Goal: Transaction & Acquisition: Purchase product/service

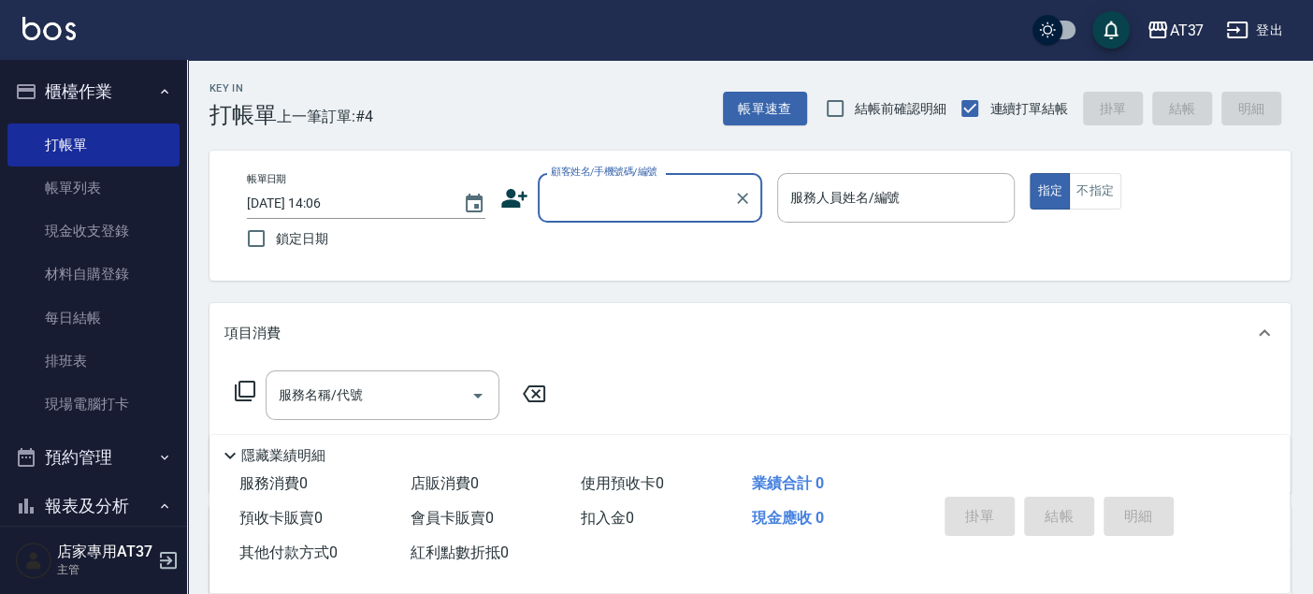
click at [622, 214] on div "顧客姓名/手機號碼/編號" at bounding box center [650, 198] width 225 height 50
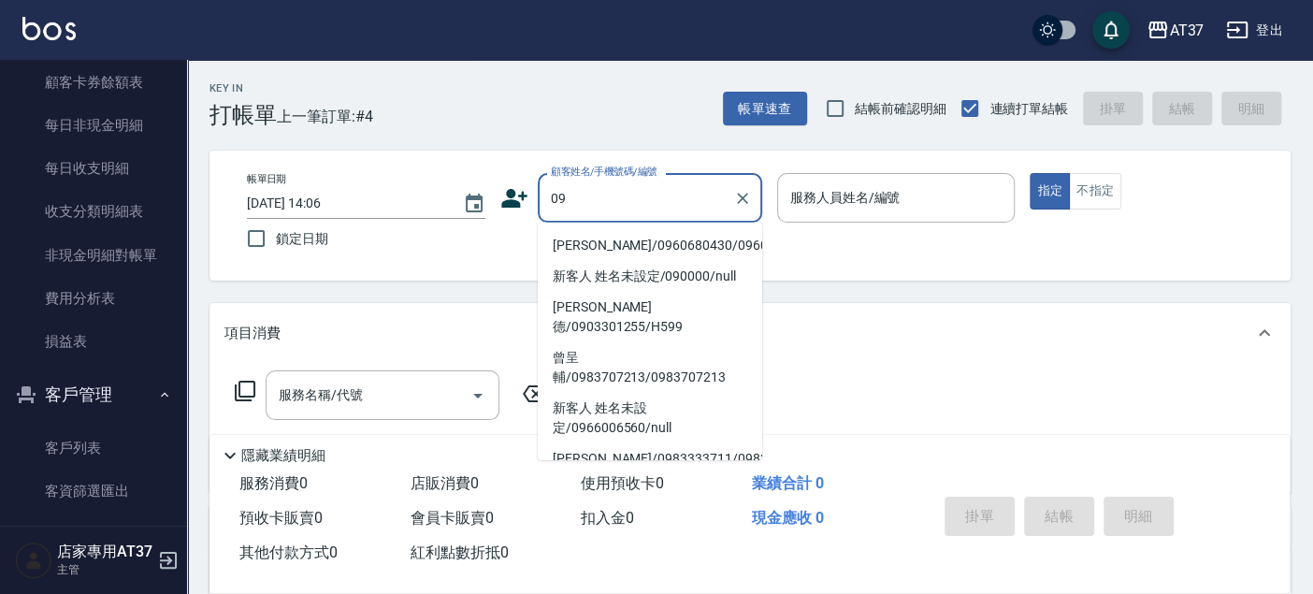
scroll to position [1804, 0]
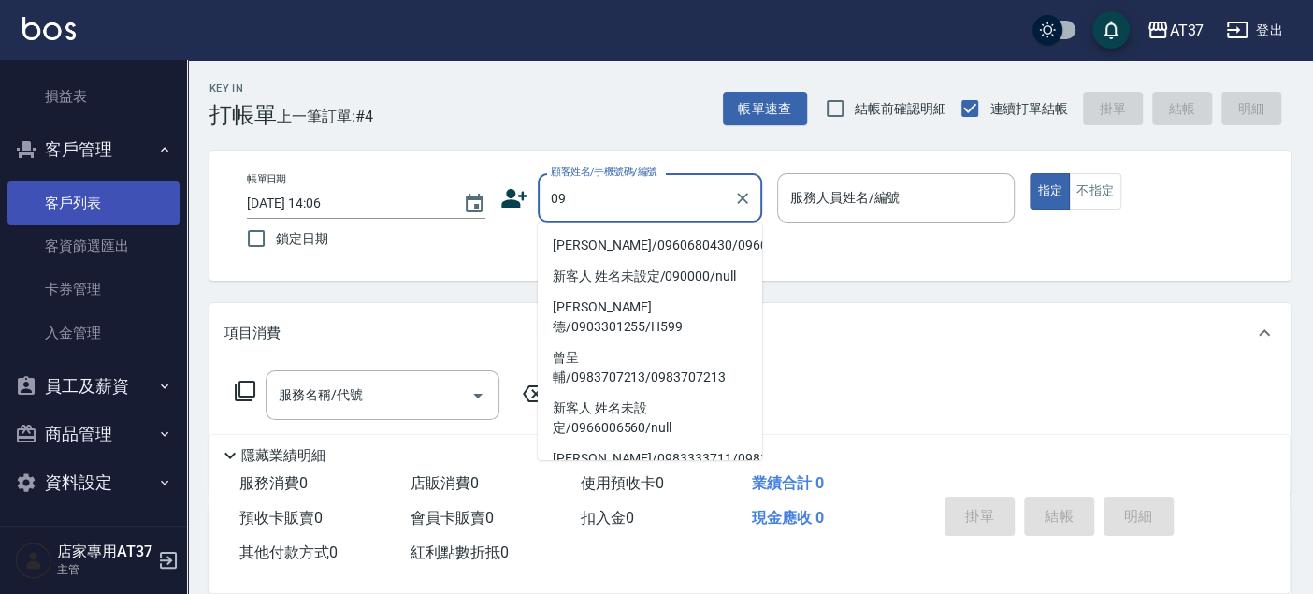
type input "09"
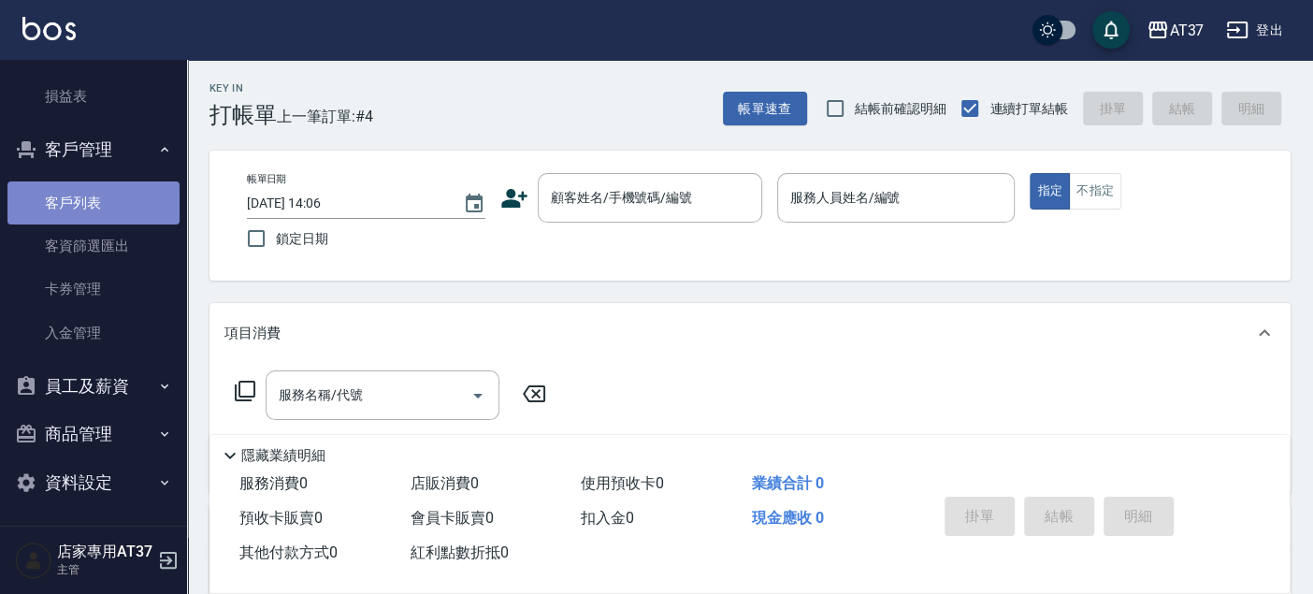
click at [123, 194] on link "客戶列表" at bounding box center [93, 202] width 172 height 43
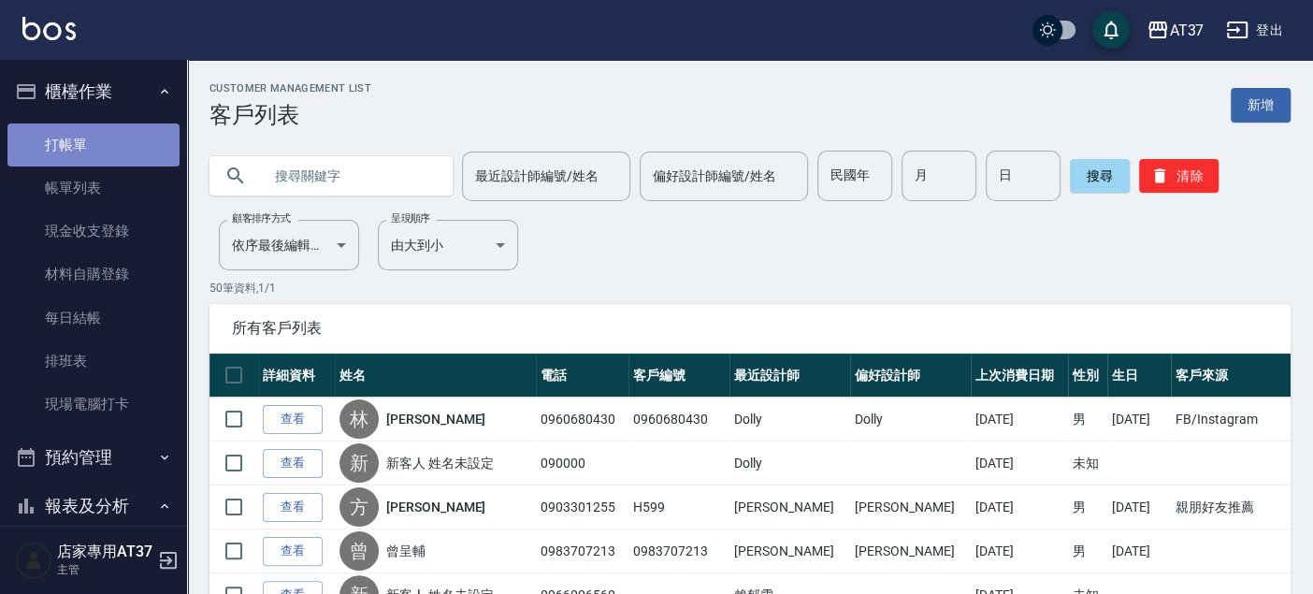
click at [98, 130] on link "打帳單" at bounding box center [93, 144] width 172 height 43
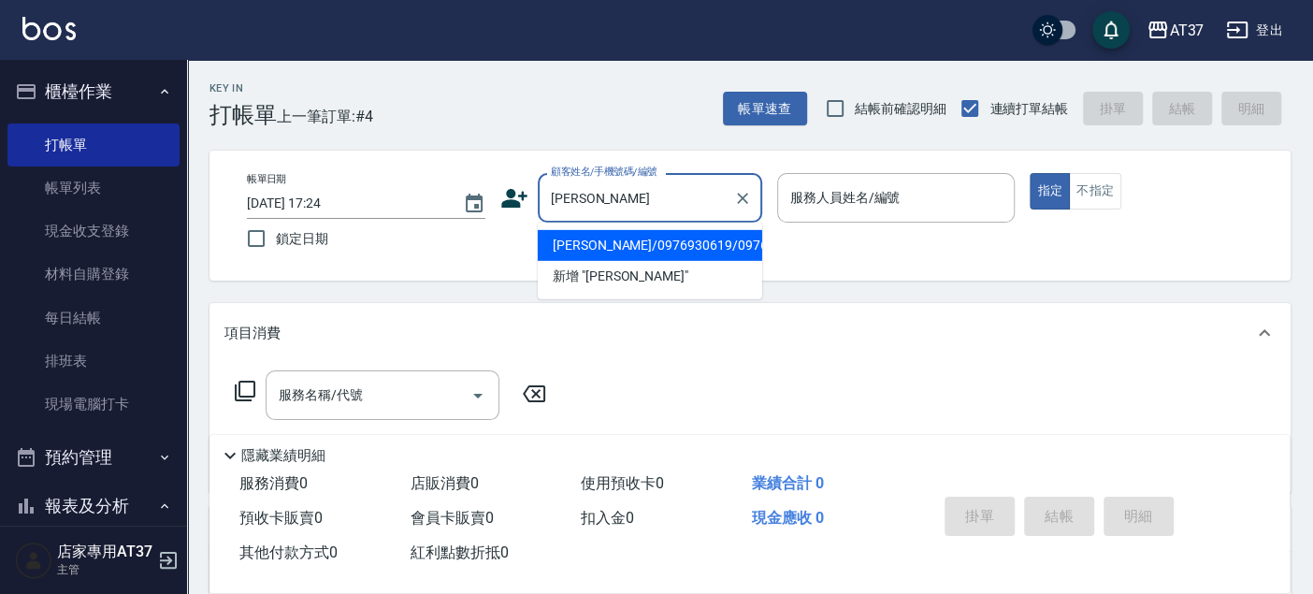
click at [711, 261] on li "[PERSON_NAME]/0976930619/0976930619" at bounding box center [650, 245] width 225 height 31
type input "[PERSON_NAME]/0976930619/0976930619"
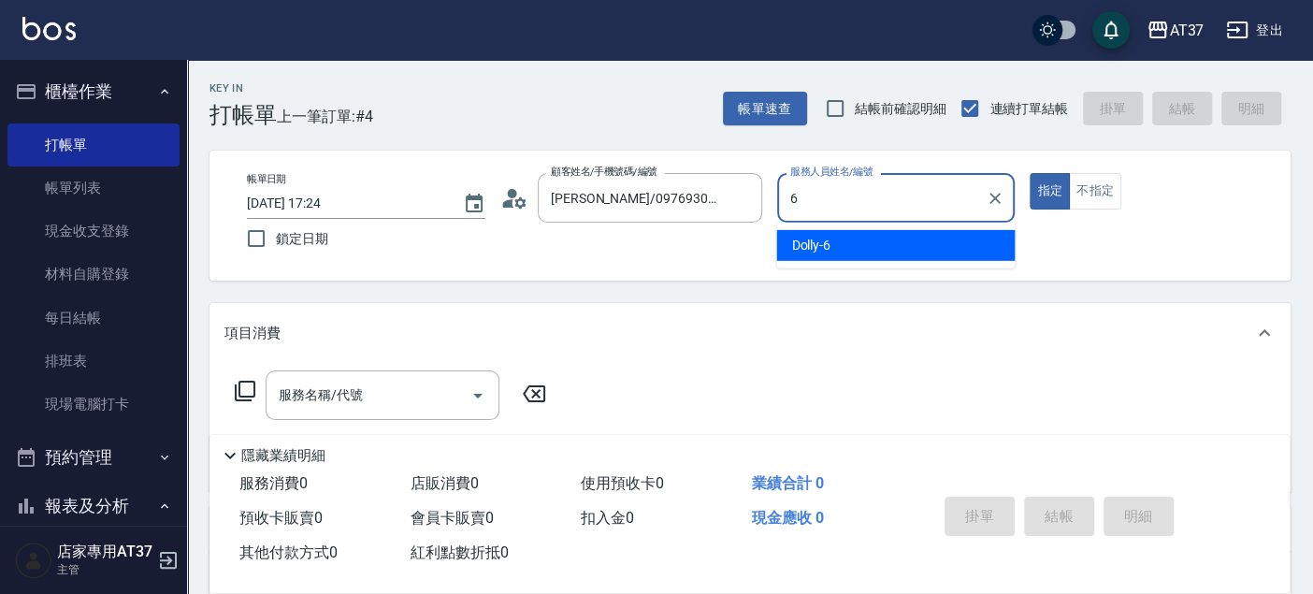
type input "6"
type button "true"
type input "Dolly-6"
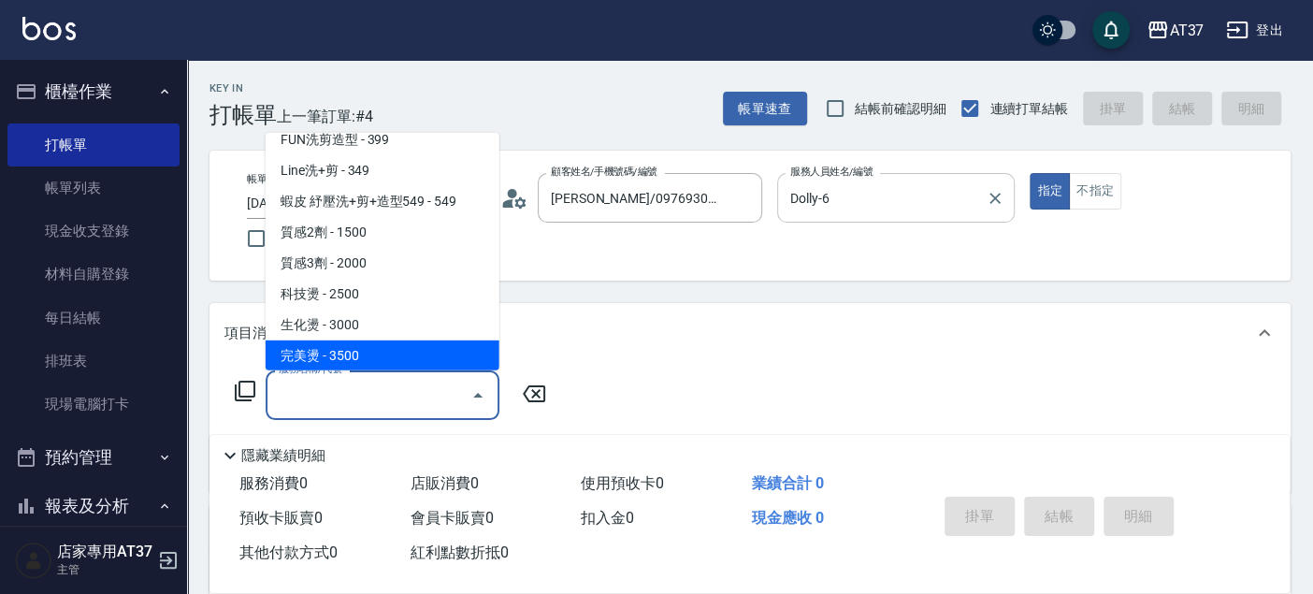
scroll to position [777, 0]
type input "離子燙(306)"
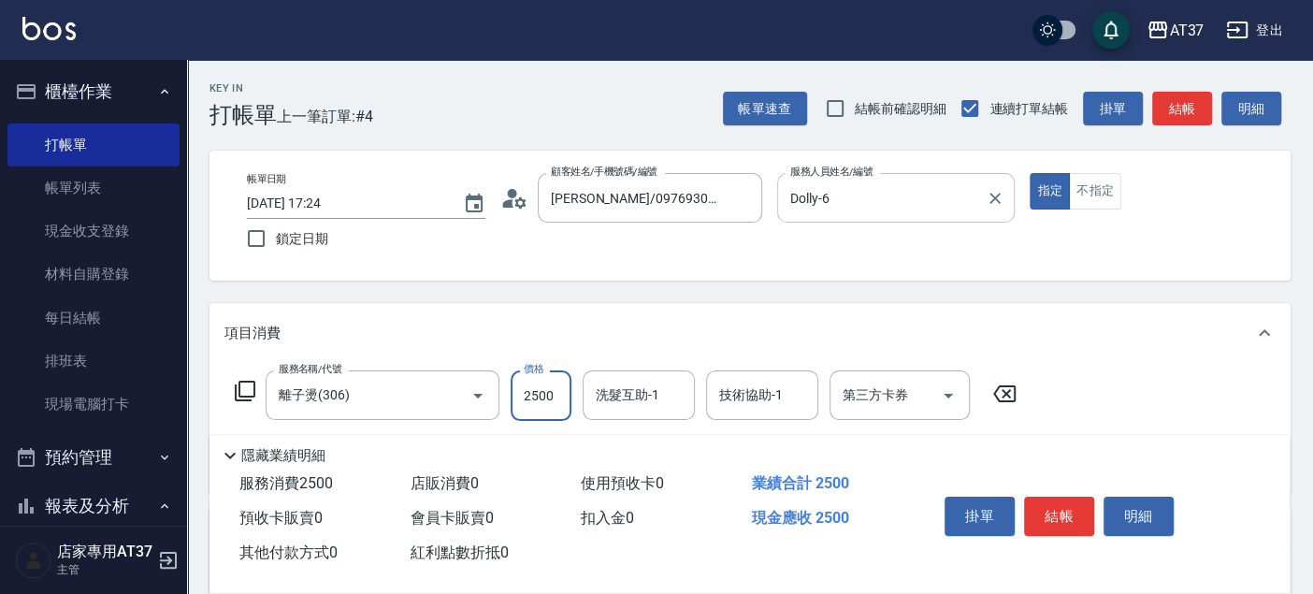
type input "2500"
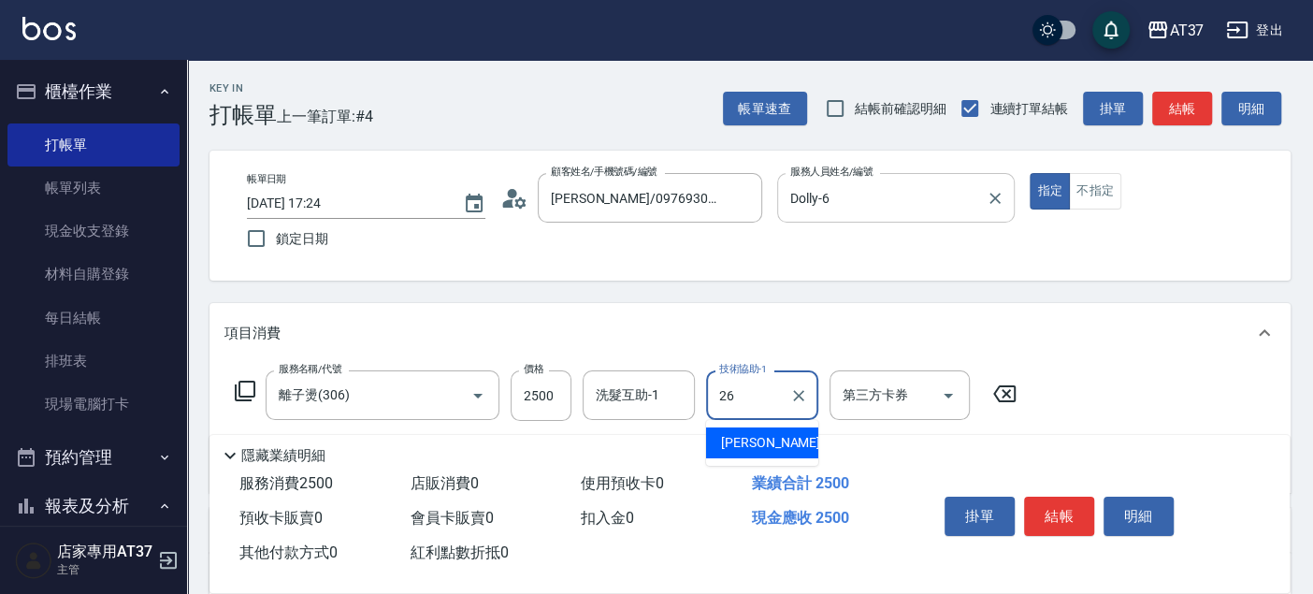
type input "[PERSON_NAME]-26"
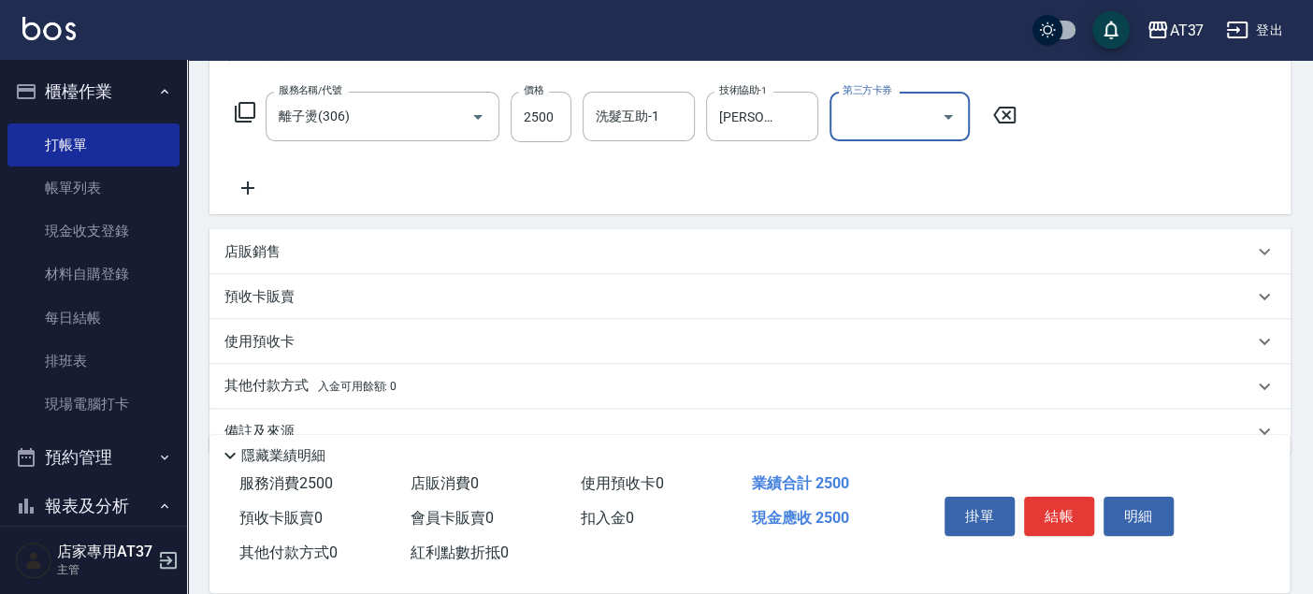
scroll to position [312, 0]
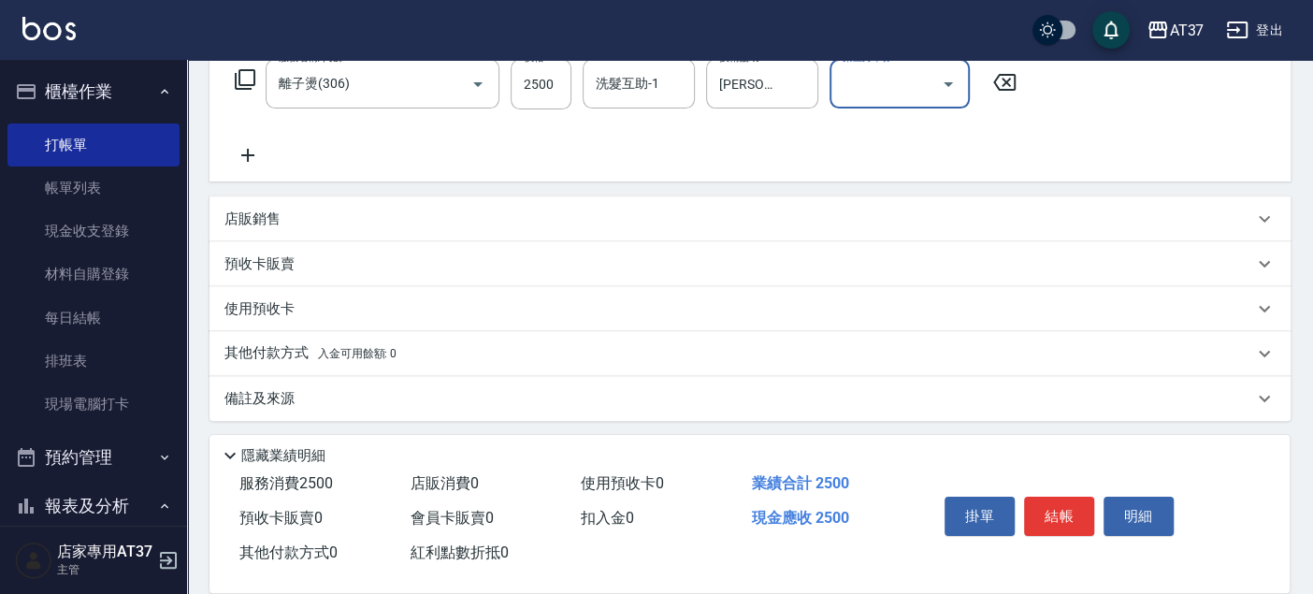
click at [313, 217] on div "店販銷售" at bounding box center [739, 220] width 1029 height 20
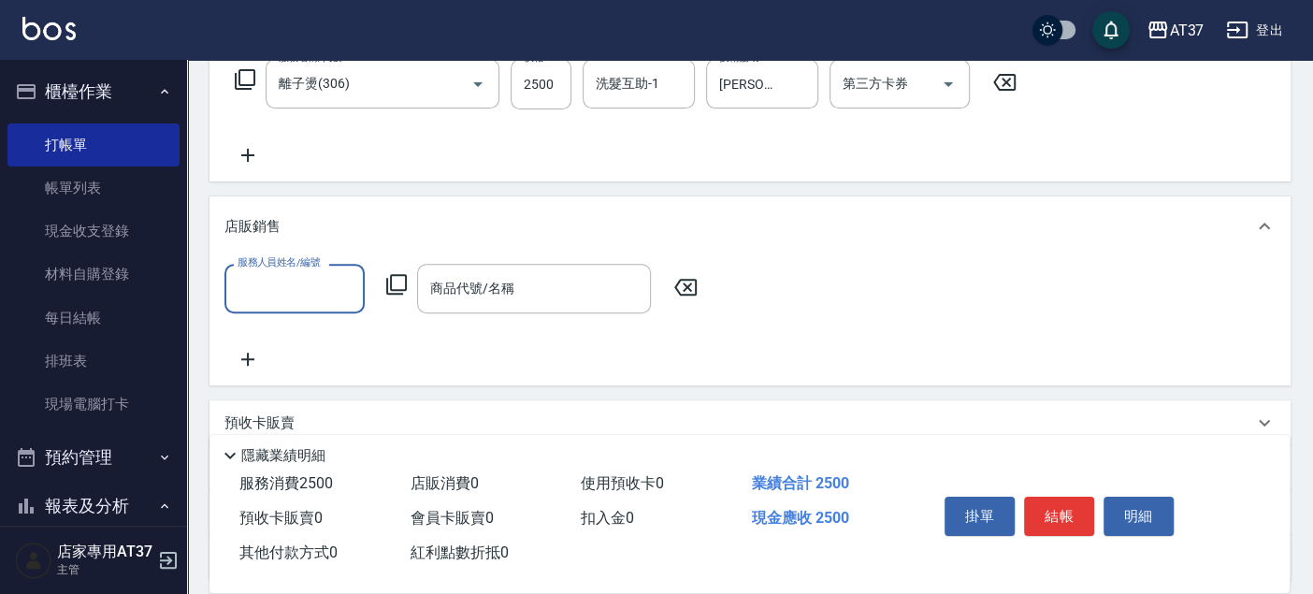
scroll to position [0, 0]
type input "Dolly-6"
click at [392, 302] on div "服務人員姓名/編號 Dolly-6 服務人員姓名/編號 商品代號/名稱 商品代號/名稱" at bounding box center [467, 289] width 485 height 50
click at [400, 293] on icon at bounding box center [396, 284] width 21 height 21
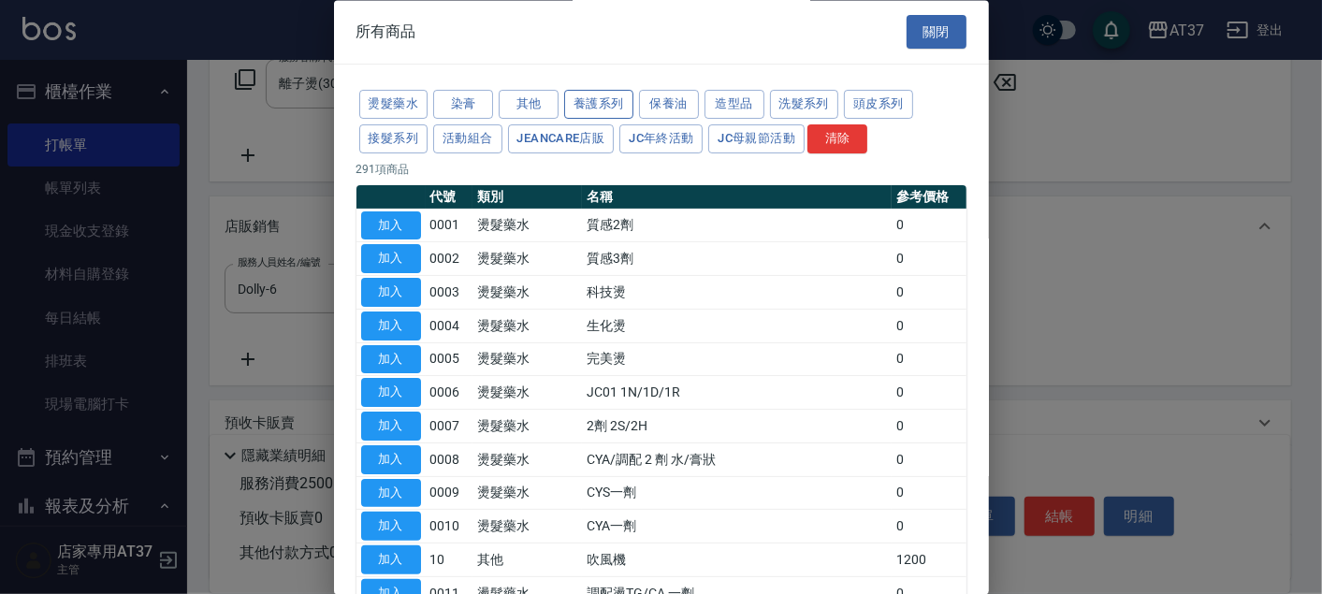
click at [599, 96] on button "養護系列" at bounding box center [598, 105] width 69 height 29
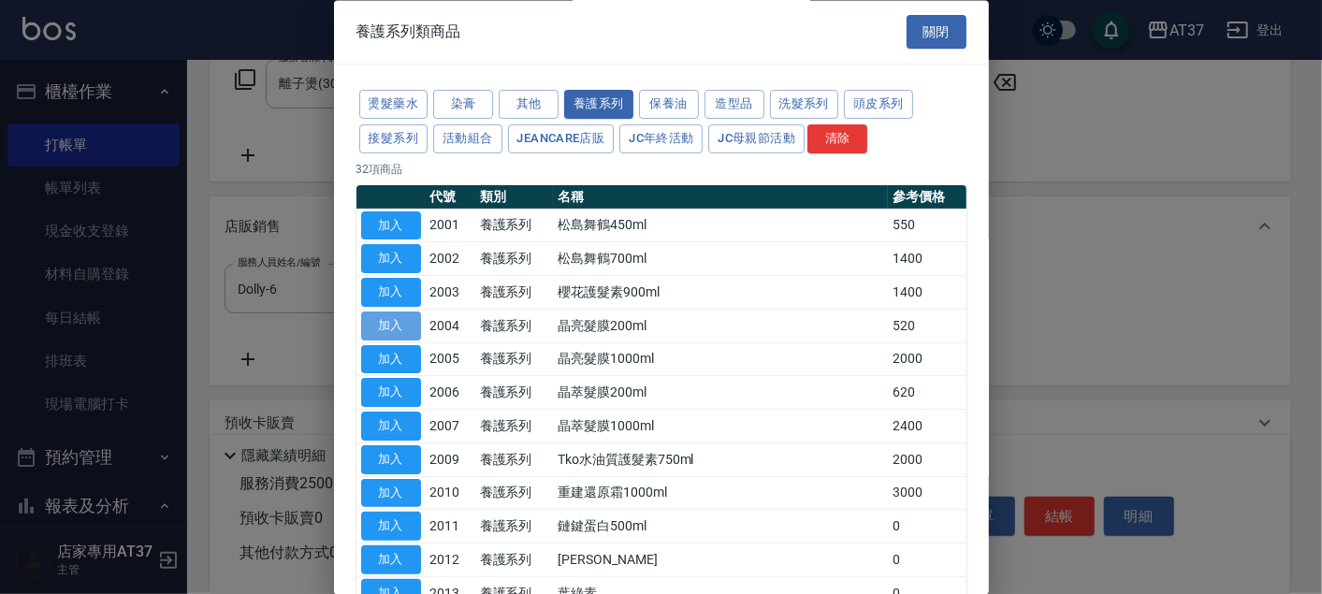
click at [392, 323] on button "加入" at bounding box center [391, 326] width 60 height 29
type input "晶亮髮膜200ml"
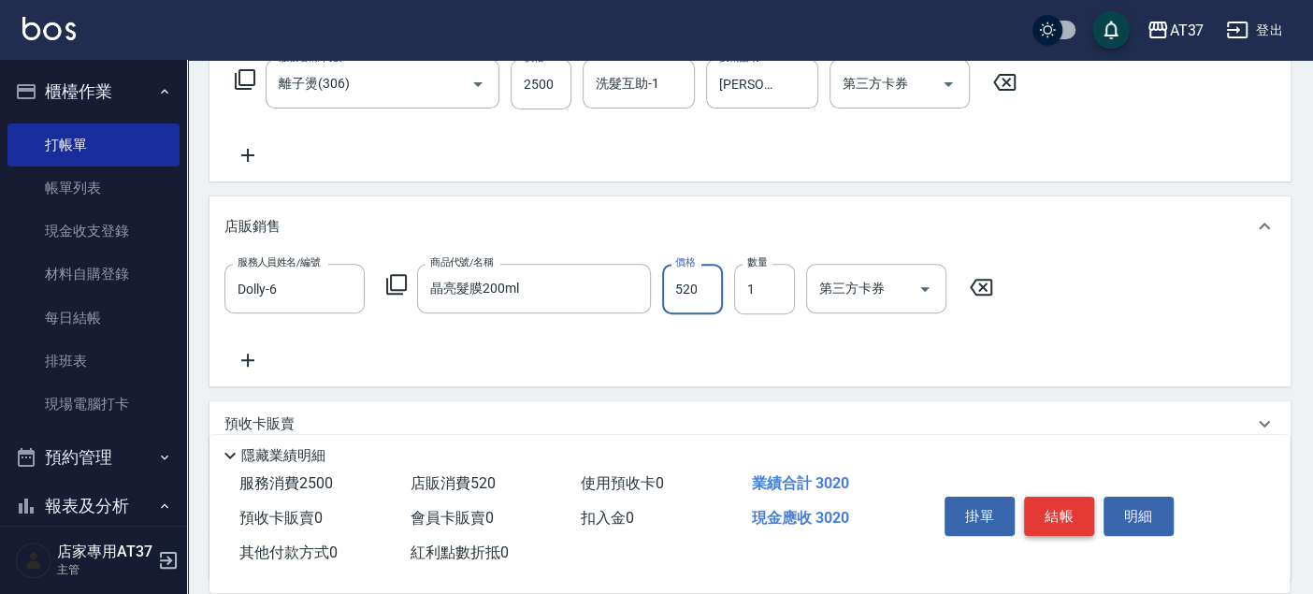
click at [1058, 510] on button "結帳" at bounding box center [1059, 516] width 70 height 39
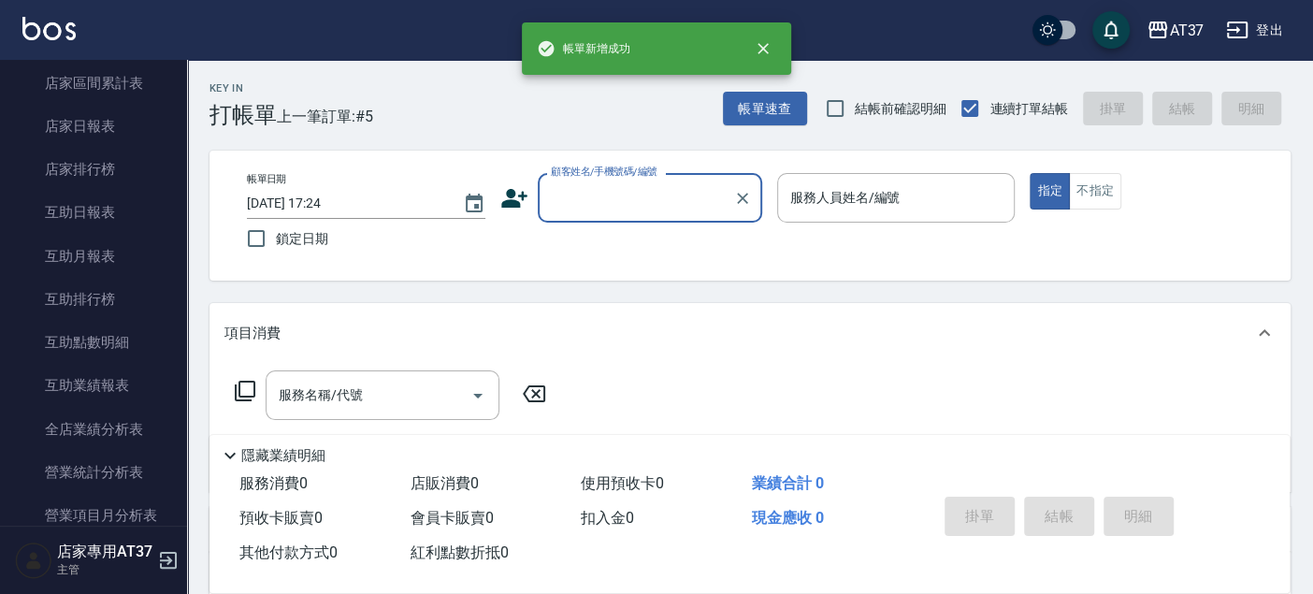
scroll to position [727, 0]
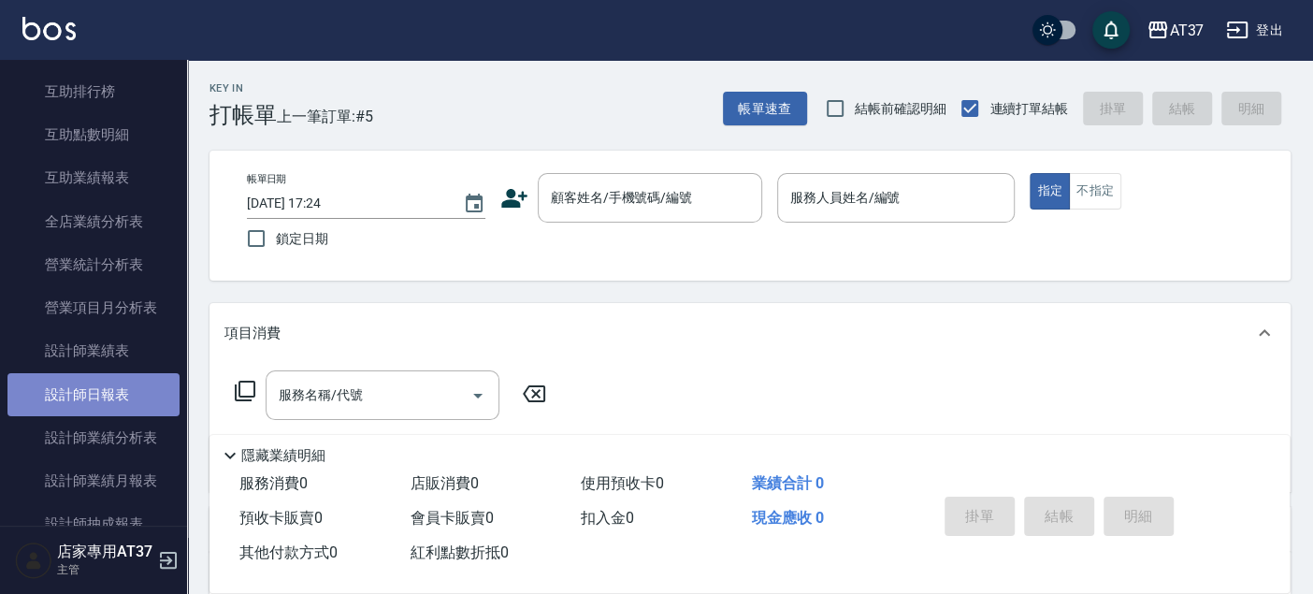
click at [131, 384] on link "設計師日報表" at bounding box center [93, 394] width 172 height 43
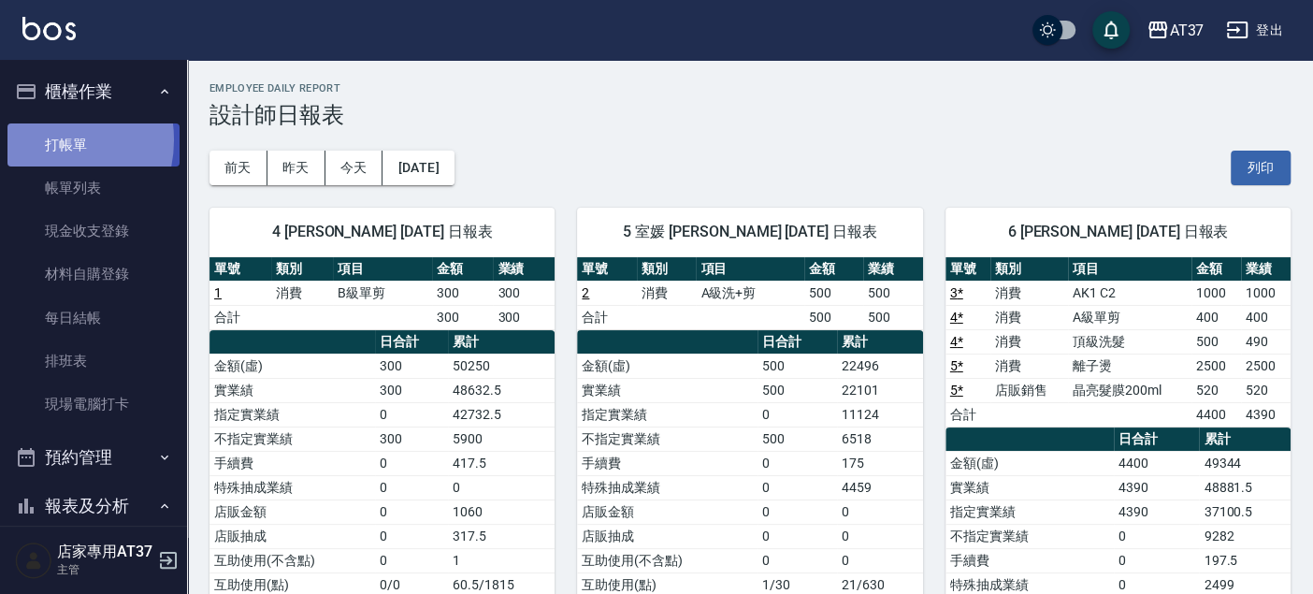
click at [44, 139] on link "打帳單" at bounding box center [93, 144] width 172 height 43
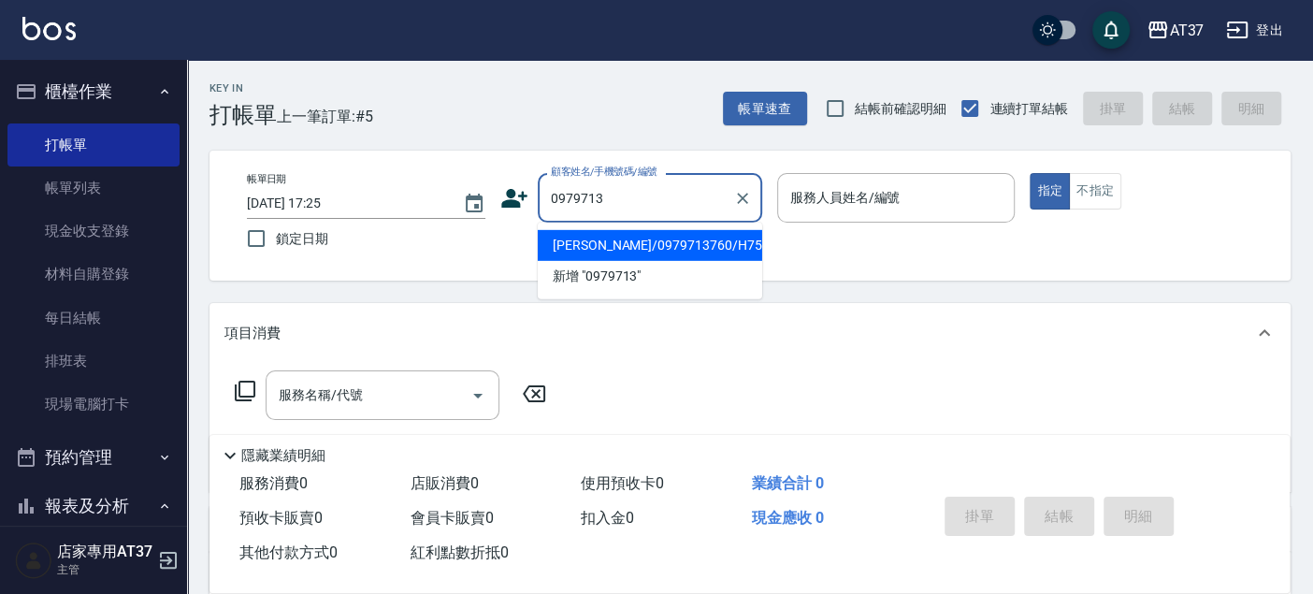
click at [700, 250] on li "[PERSON_NAME]/0979713760/H752" at bounding box center [650, 245] width 225 height 31
type input "[PERSON_NAME]/0979713760/H752"
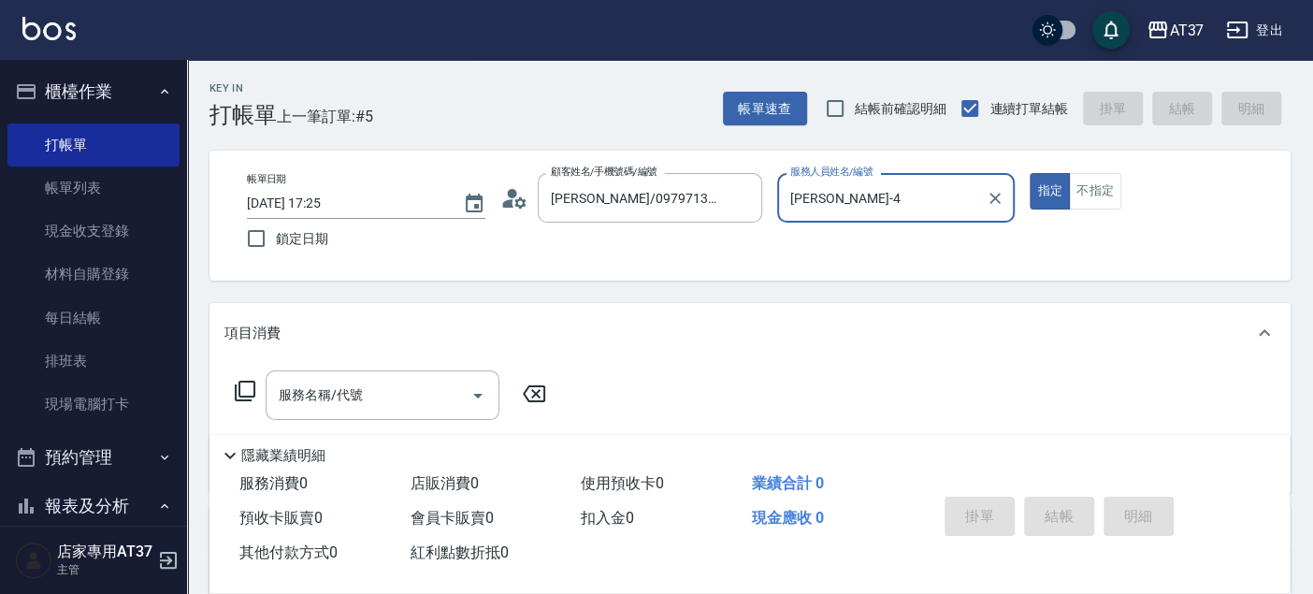
type input "[PERSON_NAME]-4"
click at [382, 403] on input "服務名稱/代號" at bounding box center [368, 395] width 189 height 33
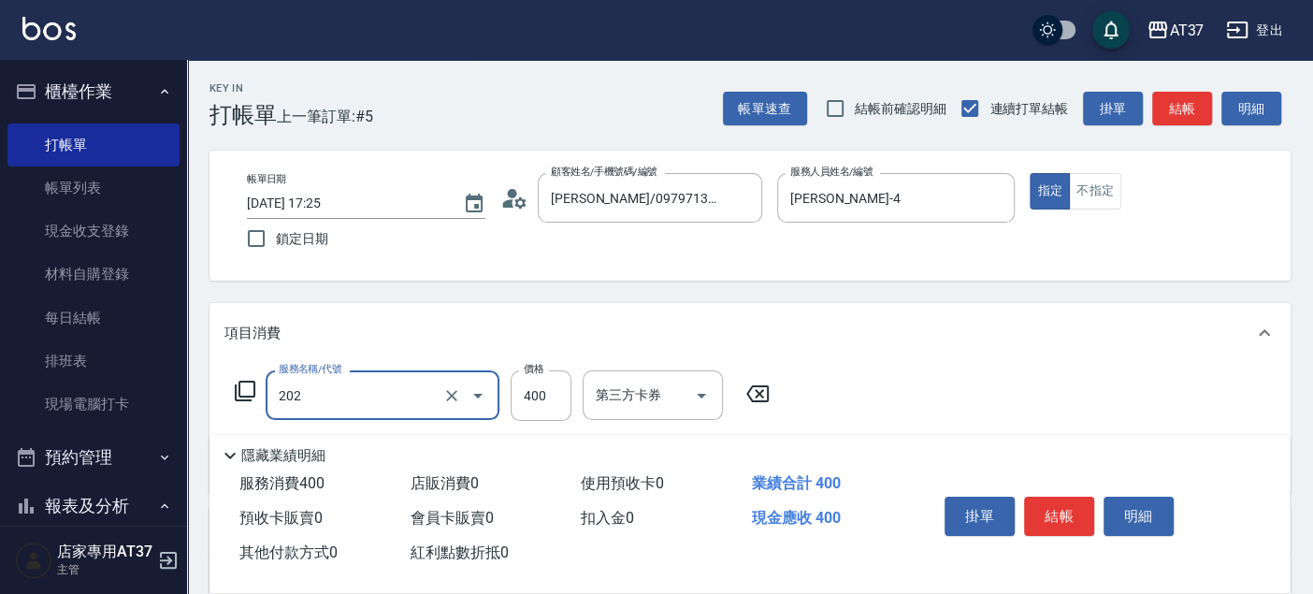
type input "A級單剪(202)"
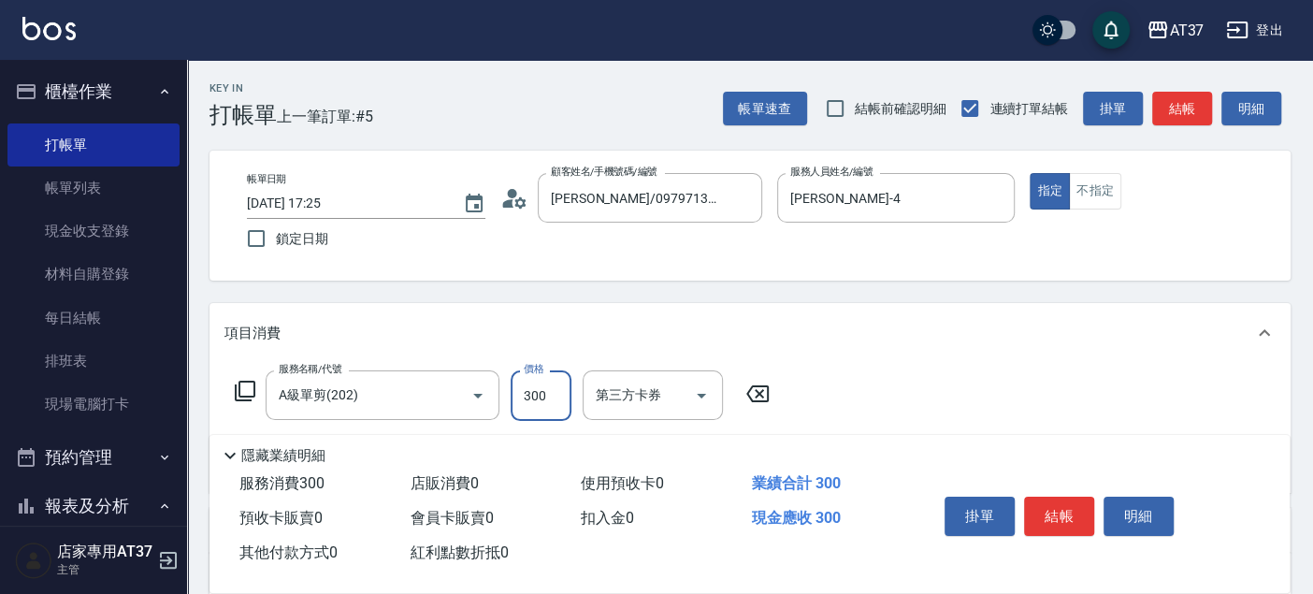
type input "300"
click at [1061, 518] on button "結帳" at bounding box center [1059, 516] width 70 height 39
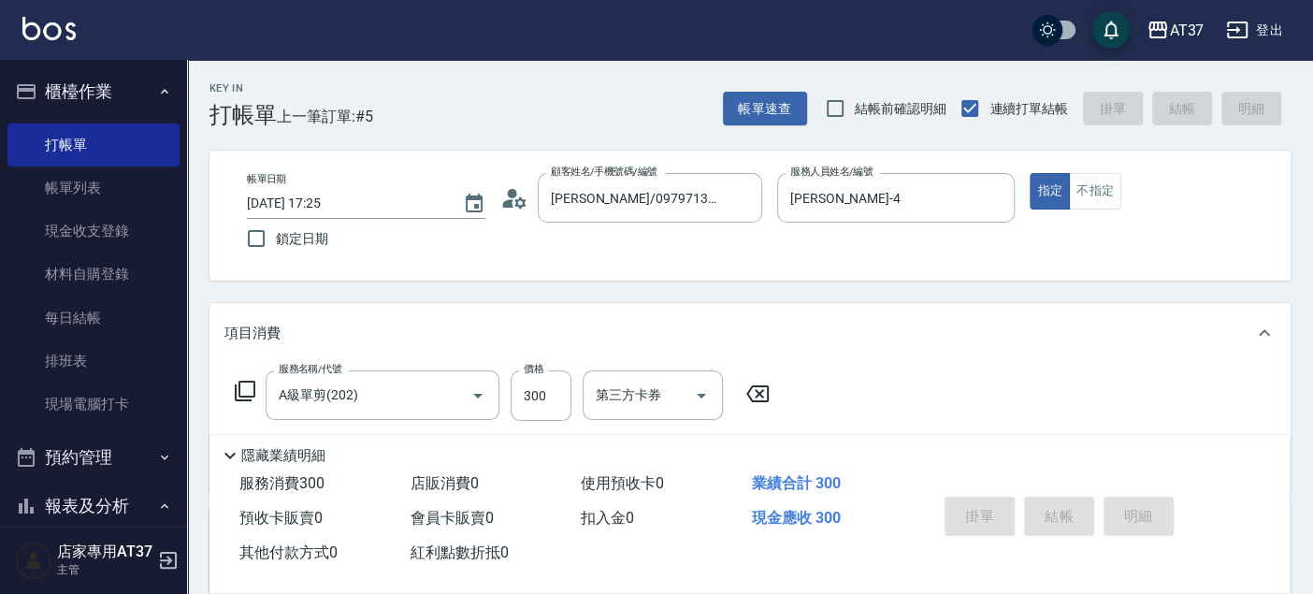
type input "[DATE] 17:26"
